Goal: Navigation & Orientation: Find specific page/section

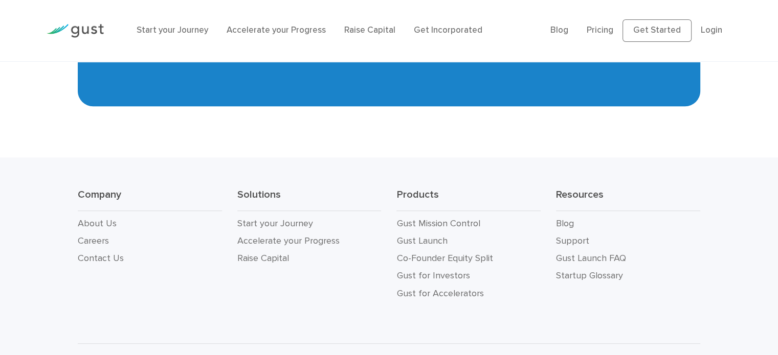
scroll to position [4735, 0]
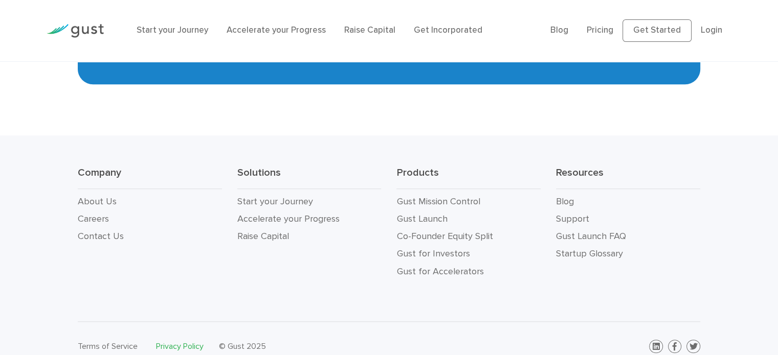
click at [181, 342] on link "Privacy Policy" at bounding box center [180, 347] width 48 height 10
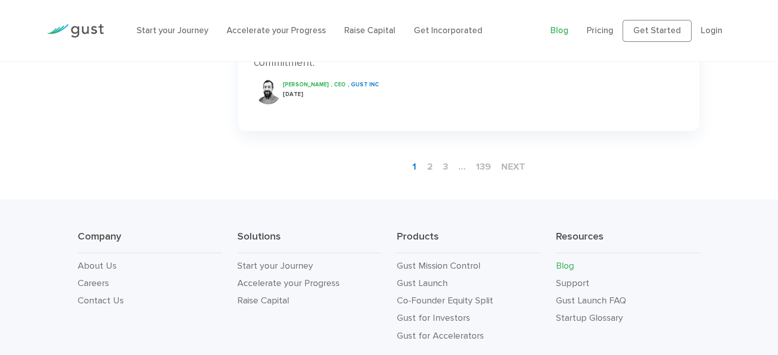
scroll to position [1752, 0]
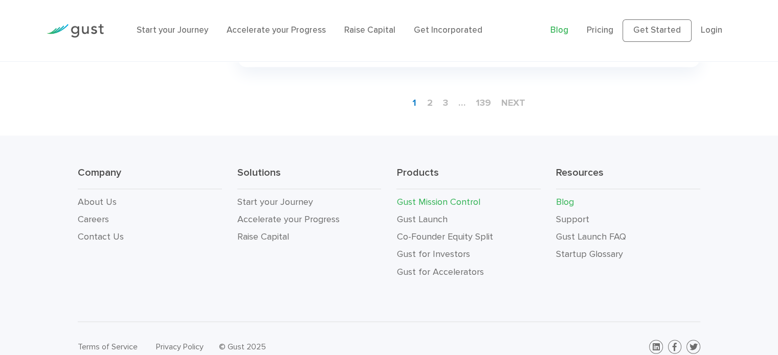
click at [435, 196] on link "Gust Mission Control" at bounding box center [437, 201] width 83 height 11
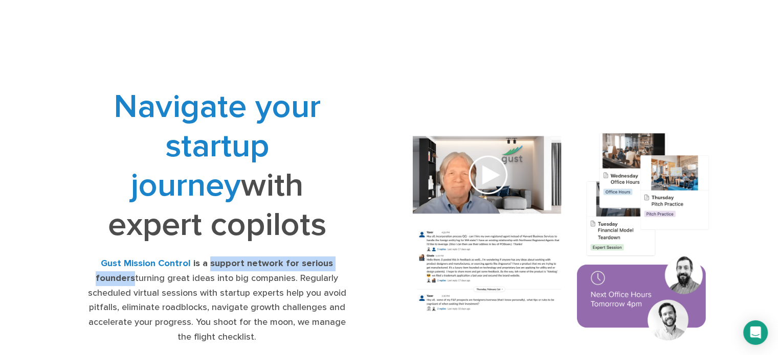
drag, startPoint x: 193, startPoint y: 264, endPoint x: 360, endPoint y: 264, distance: 167.3
click at [360, 264] on div "Navigate your startup journey with expert copilots Gust Mission Control is a su…" at bounding box center [217, 238] width 344 height 303
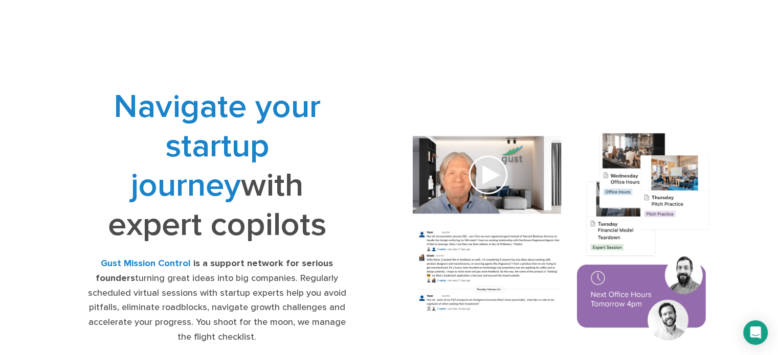
click at [326, 236] on h1 "Navigate your startup journey with expert copilots" at bounding box center [216, 166] width 263 height 158
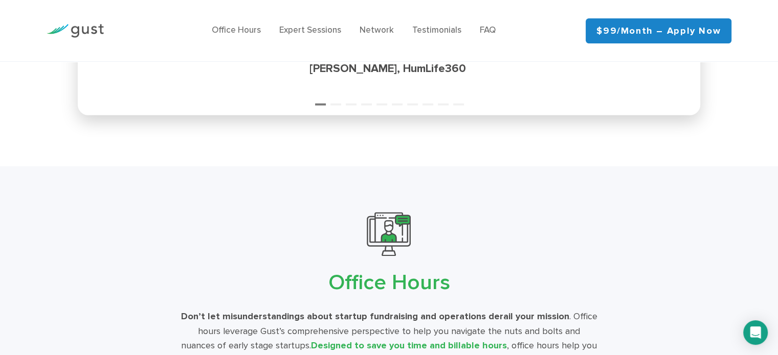
scroll to position [1892, 0]
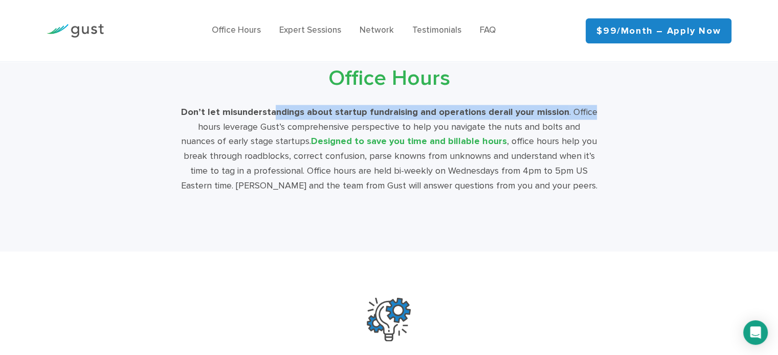
drag, startPoint x: 323, startPoint y: 109, endPoint x: 607, endPoint y: 109, distance: 283.4
click at [602, 109] on div "Office Hours Don’t let misunderstandings about startup fundraising and operatio…" at bounding box center [388, 101] width 613 height 186
click at [630, 109] on div "Office Hours Don’t let misunderstandings about startup fundraising and operatio…" at bounding box center [388, 101] width 613 height 186
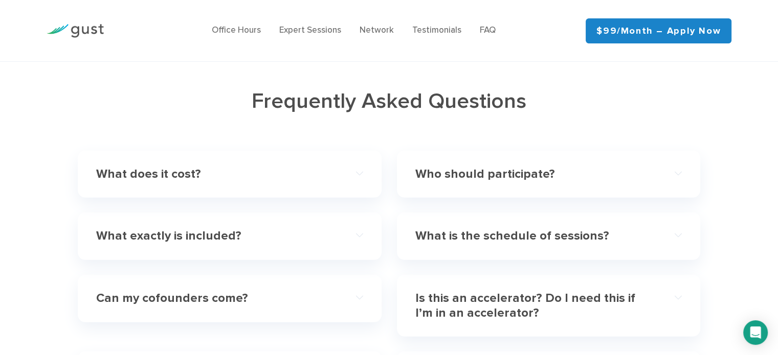
scroll to position [2720, 0]
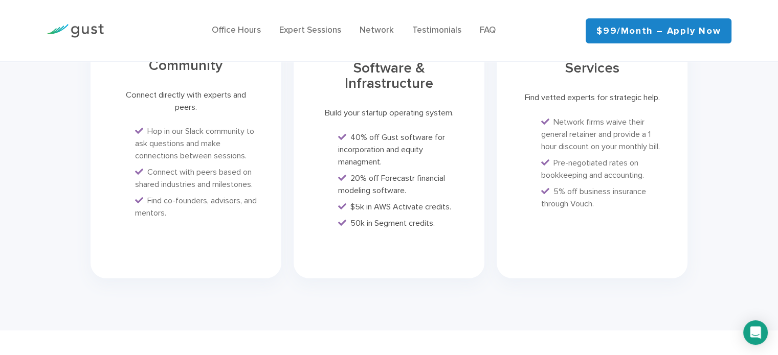
click at [91, 26] on img at bounding box center [75, 31] width 57 height 14
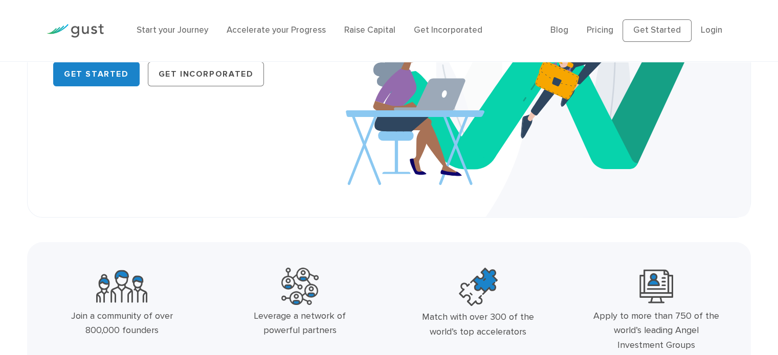
scroll to position [51, 0]
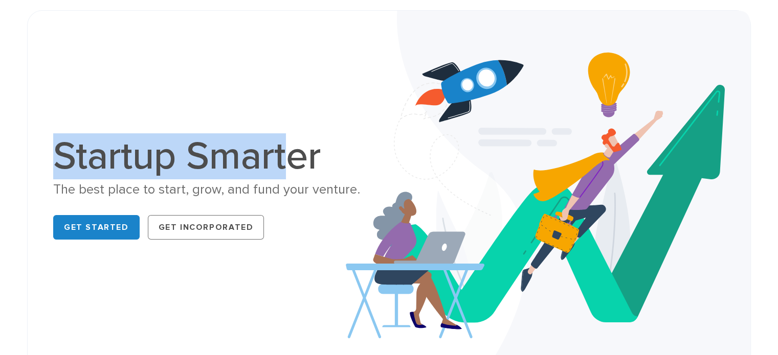
drag, startPoint x: 50, startPoint y: 161, endPoint x: 289, endPoint y: 195, distance: 241.8
click at [285, 171] on div "Startup Smarter The best place to start, grow, and fund your venture. Get Start…" at bounding box center [217, 190] width 343 height 107
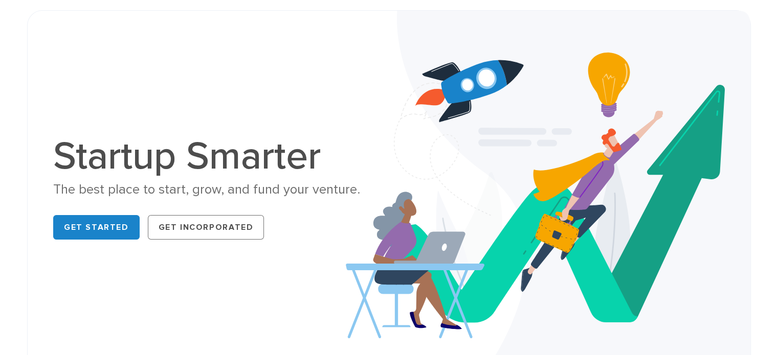
click at [291, 212] on div "Get Started Get Incorporated" at bounding box center [217, 227] width 328 height 33
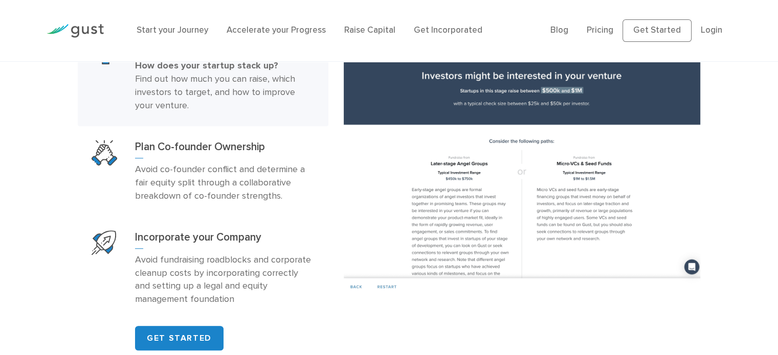
scroll to position [1023, 0]
